Goal: Book appointment/travel/reservation

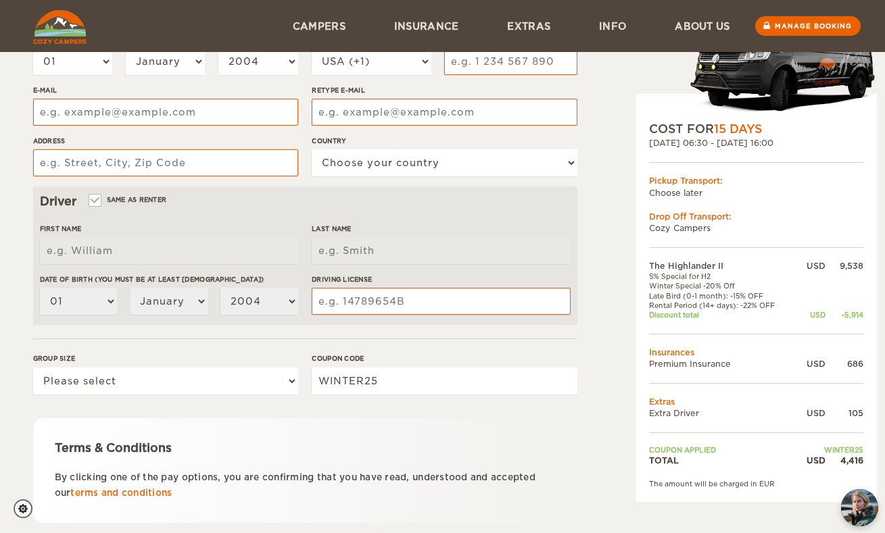
scroll to position [124, 0]
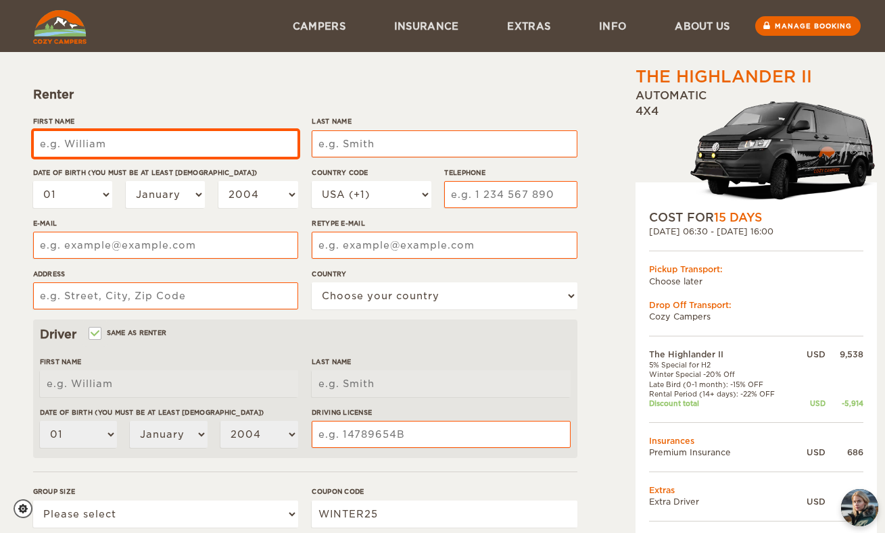
click at [160, 153] on input "First Name" at bounding box center [165, 143] width 265 height 27
type input "[PERSON_NAME]"
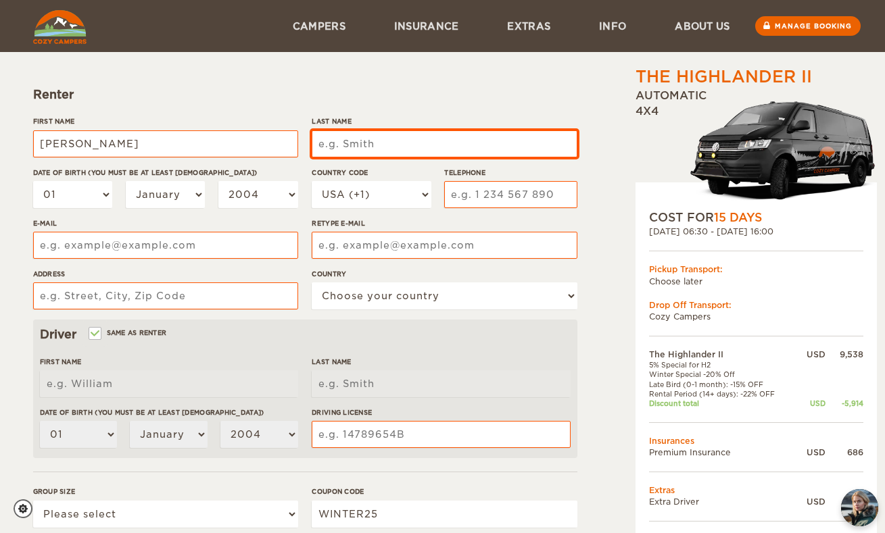
type input "[PERSON_NAME]"
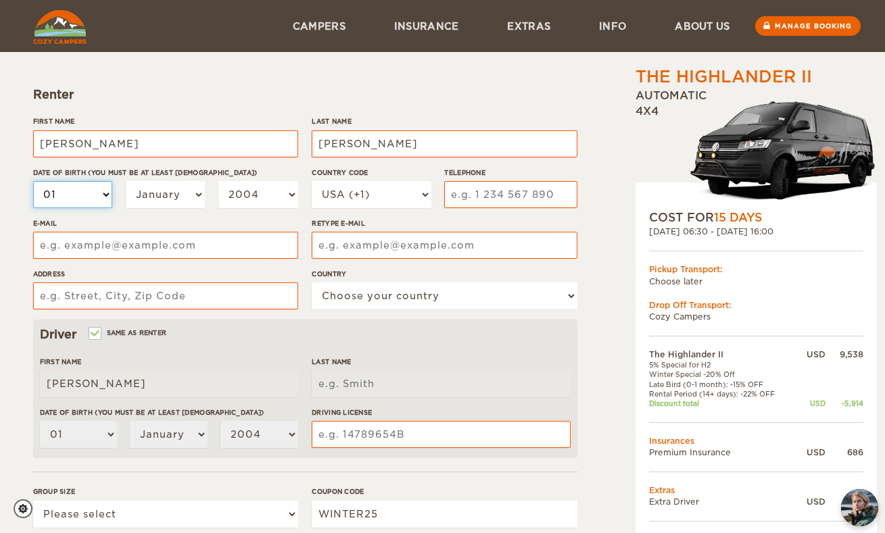
type input "[PERSON_NAME]"
select select "03"
select select "09"
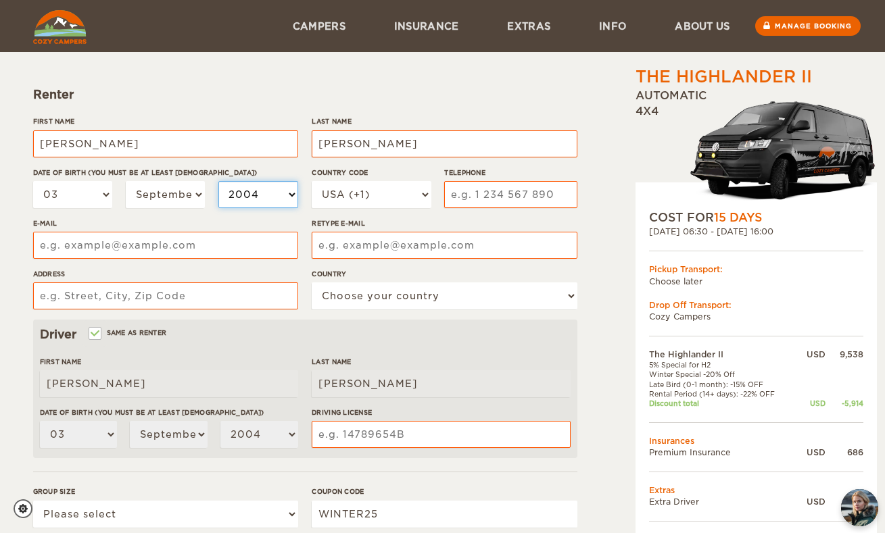
select select "1986"
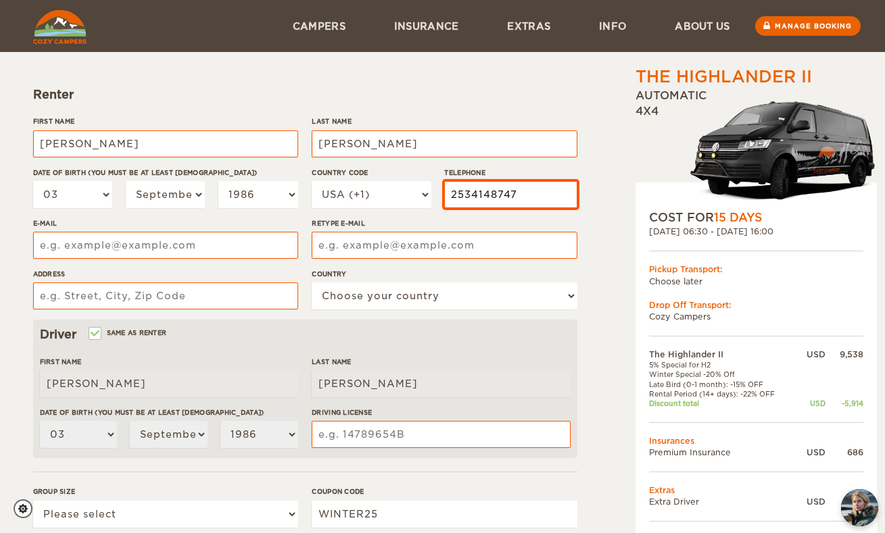
type input "2534148747"
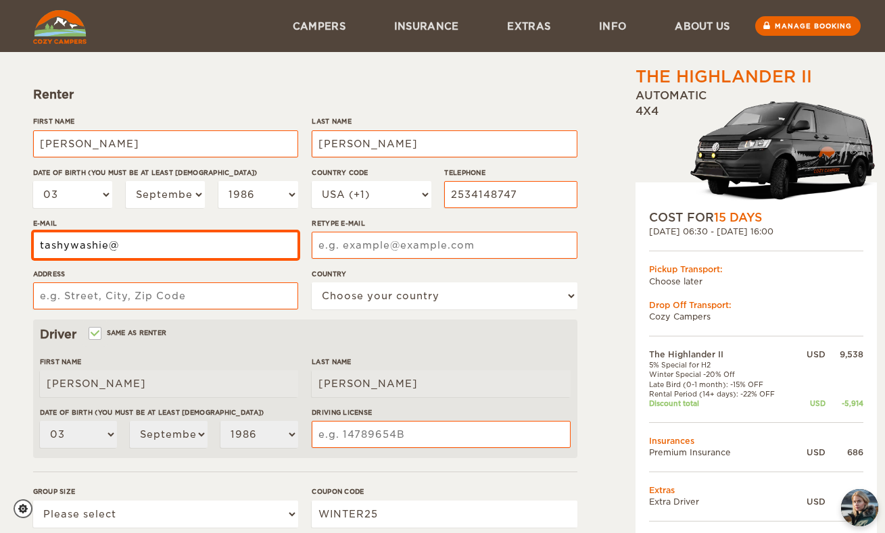
type input "[EMAIL_ADDRESS][DOMAIN_NAME]"
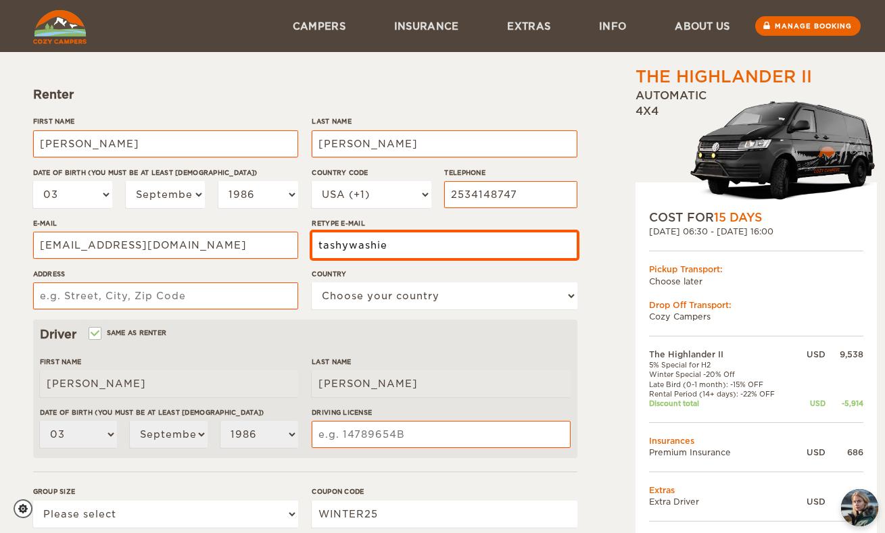
type input "[EMAIL_ADDRESS][DOMAIN_NAME]"
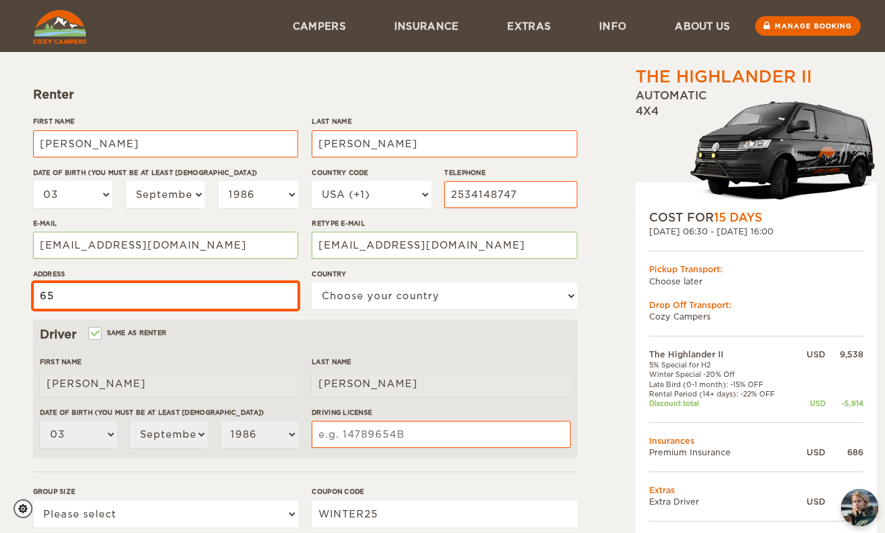
type input "6"
type input "[STREET_ADDRESS]"
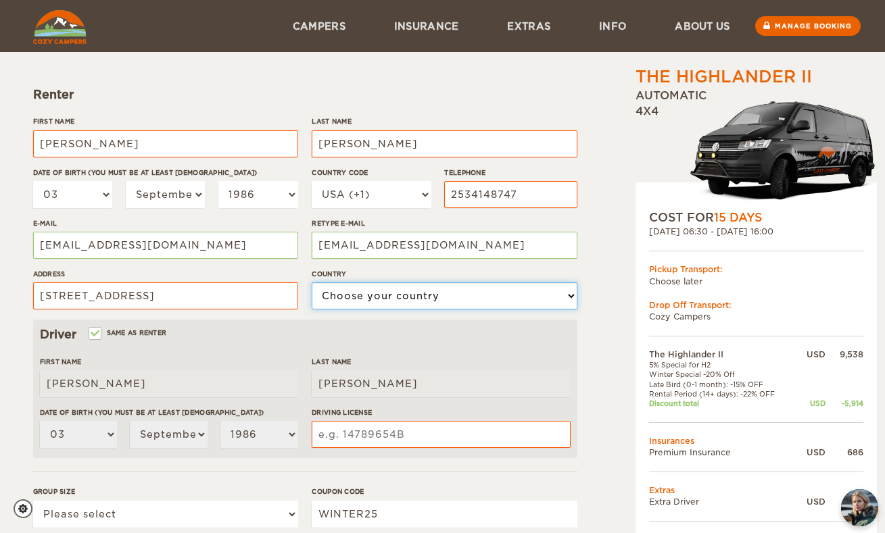
select select "222"
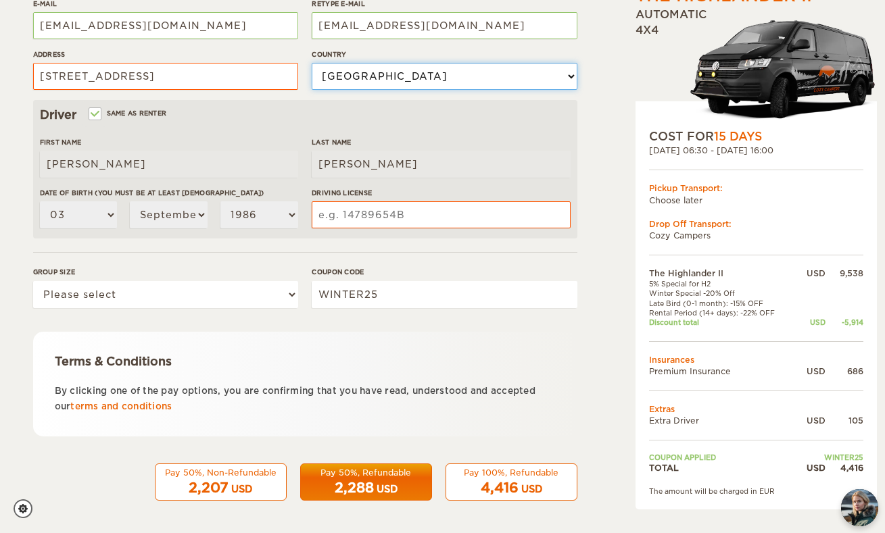
scroll to position [343, 0]
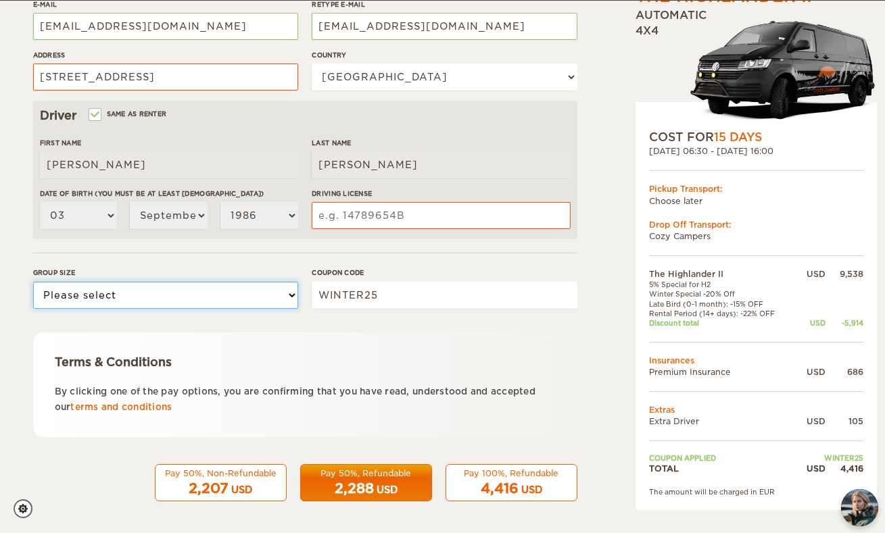
select select "2"
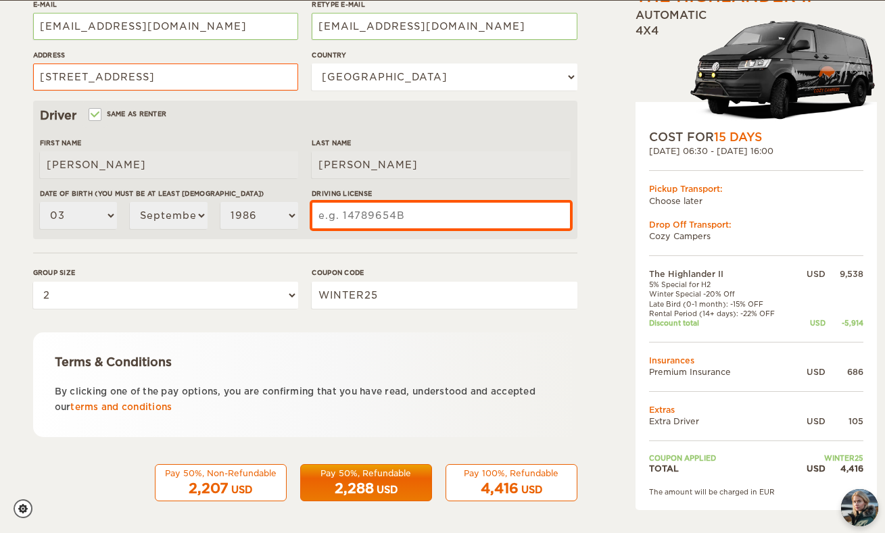
click at [380, 224] on input "Driving License" at bounding box center [441, 215] width 258 height 27
type input "w"
type input "WDL"
